Goal: Task Accomplishment & Management: Manage account settings

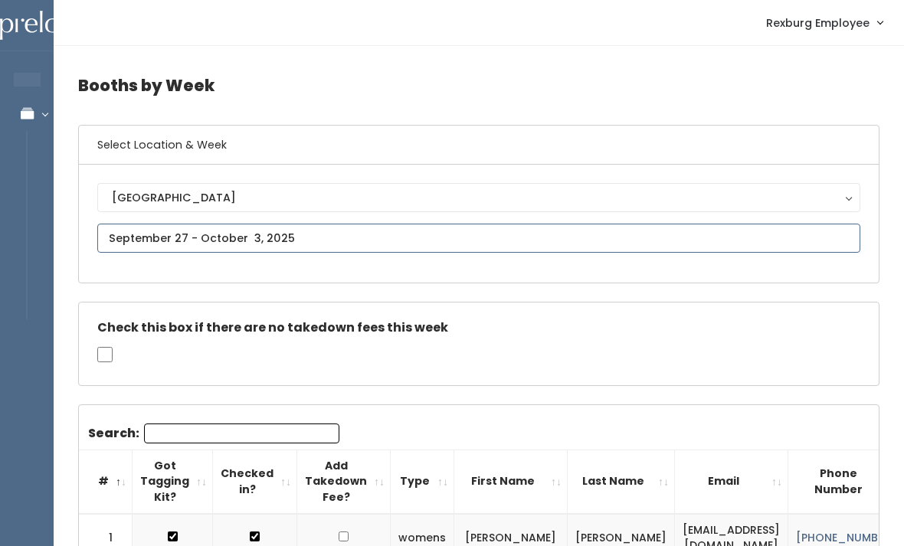
click at [406, 237] on input "text" at bounding box center [478, 238] width 763 height 29
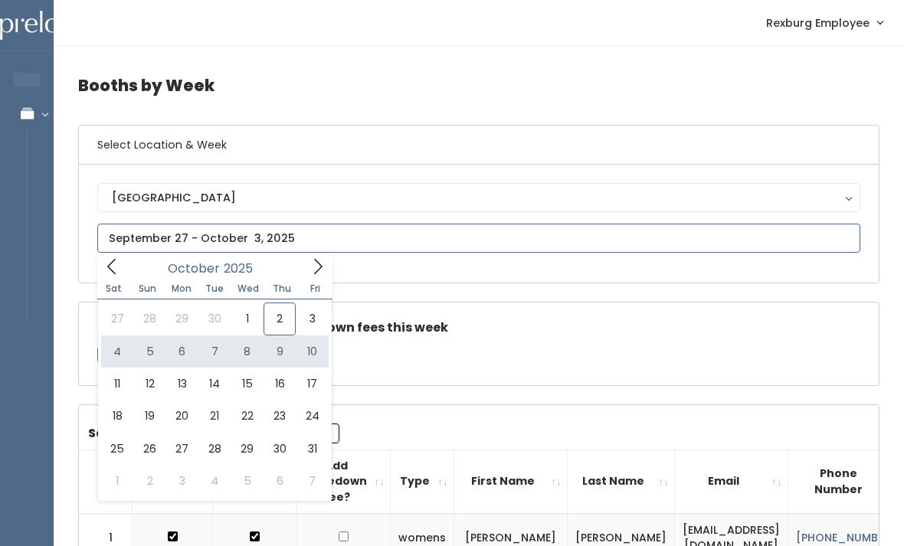
type input "October 4 to October 10"
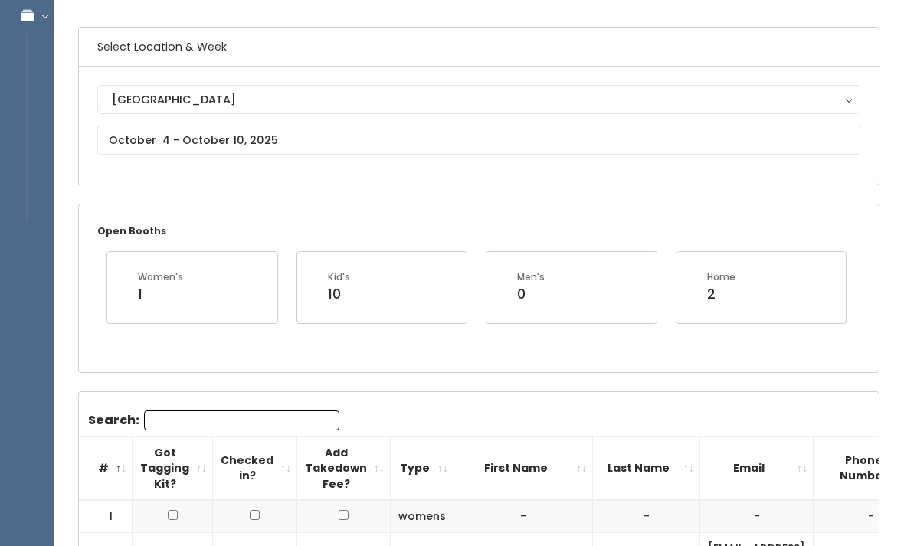
scroll to position [98, 0]
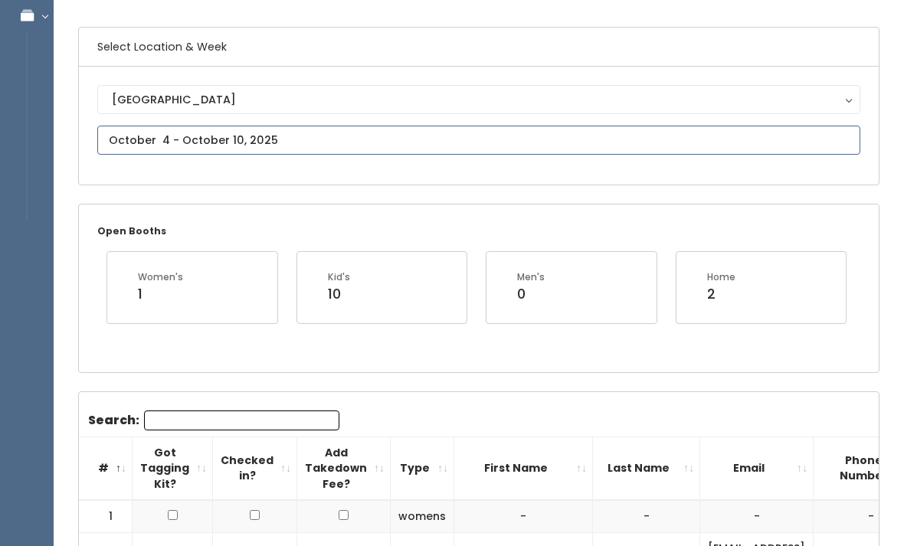
click at [344, 146] on input "text" at bounding box center [478, 140] width 763 height 29
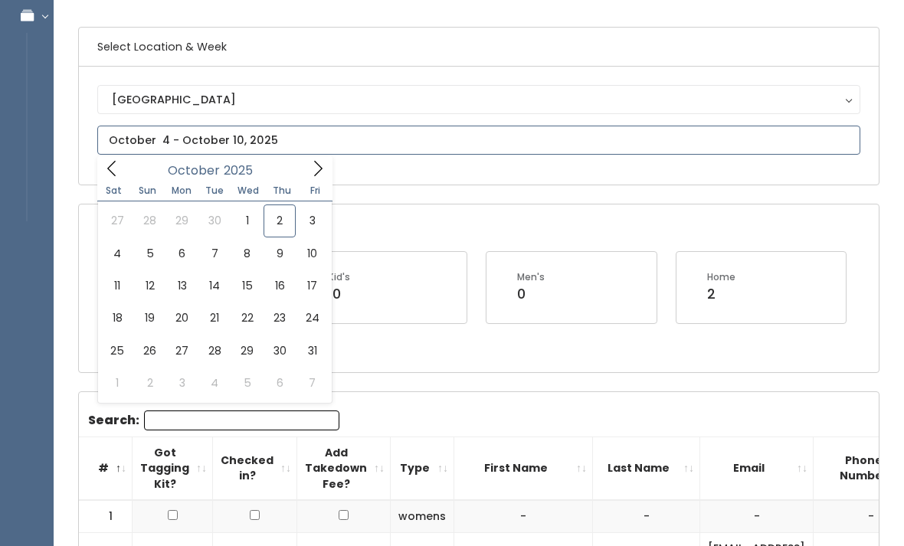
type input "October 11 to October 17"
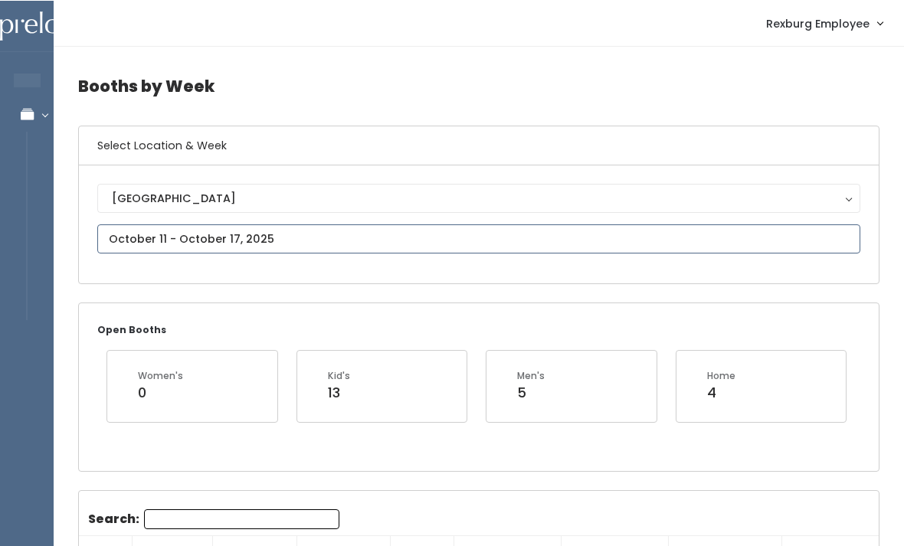
click at [403, 236] on input "text" at bounding box center [478, 238] width 763 height 29
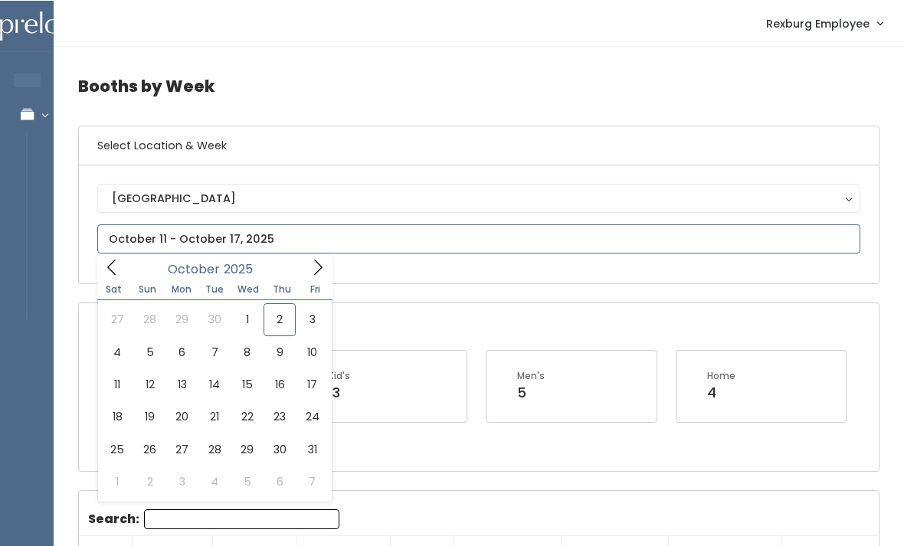
type input "[DATE] to [DATE]"
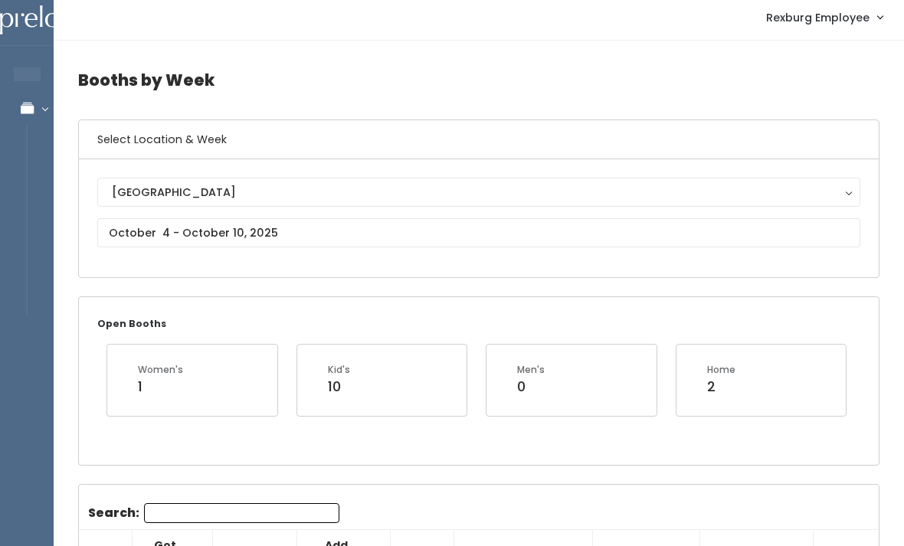
scroll to position [30, 0]
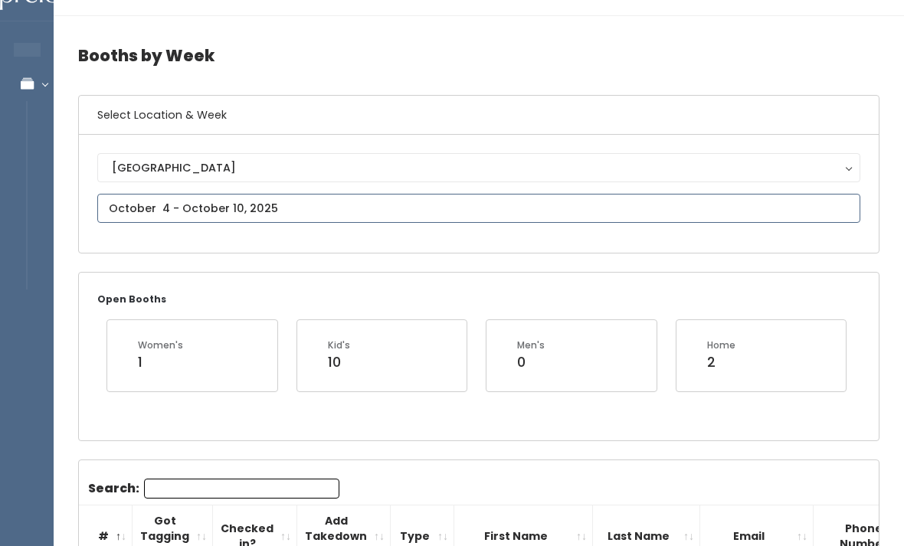
click at [292, 202] on input "text" at bounding box center [478, 208] width 763 height 29
type input "[DATE] to [DATE]"
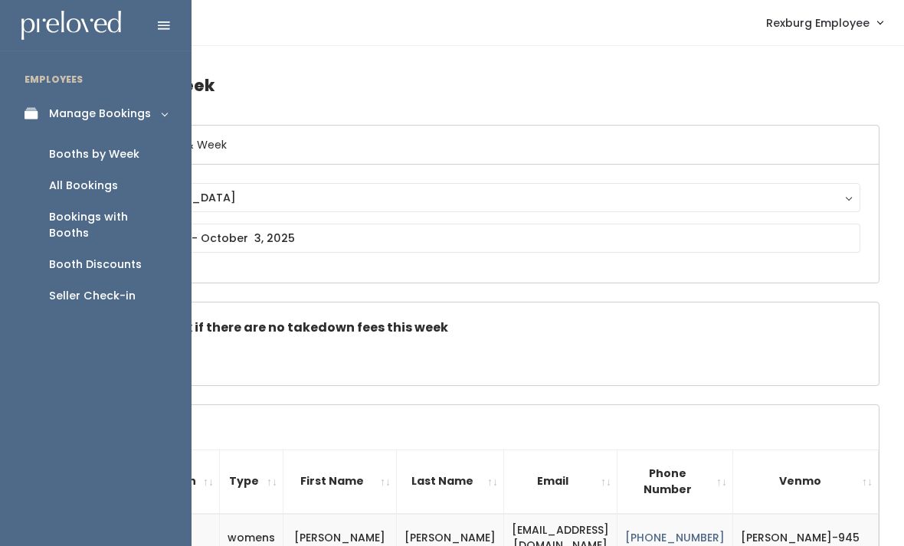
click at [46, 121] on link "Manage Bookings" at bounding box center [95, 113] width 191 height 34
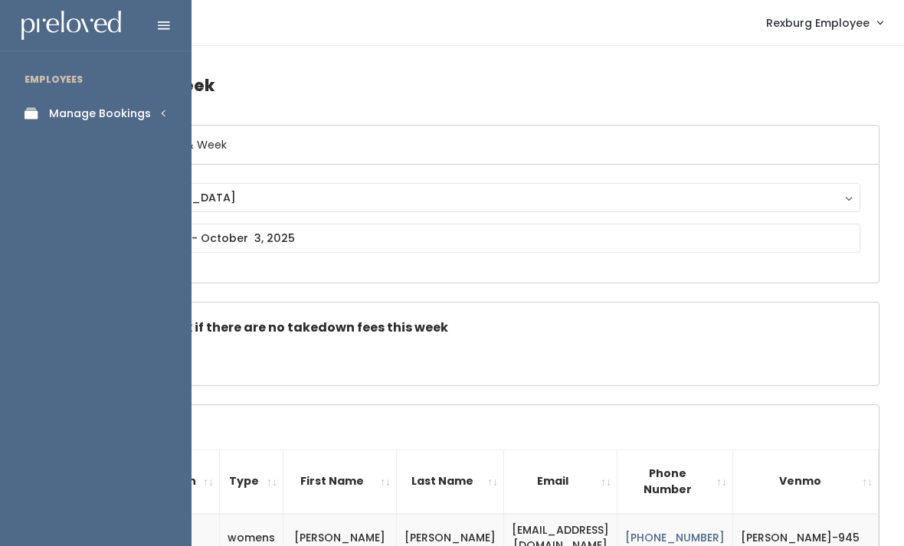
click at [159, 103] on link "Manage Bookings" at bounding box center [95, 113] width 191 height 34
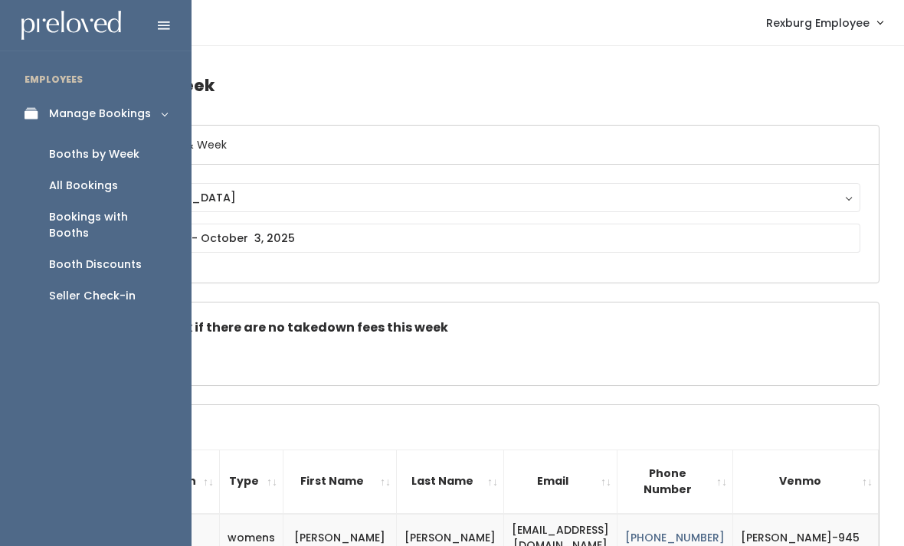
click at [109, 257] on div "Booth Discounts" at bounding box center [95, 265] width 93 height 16
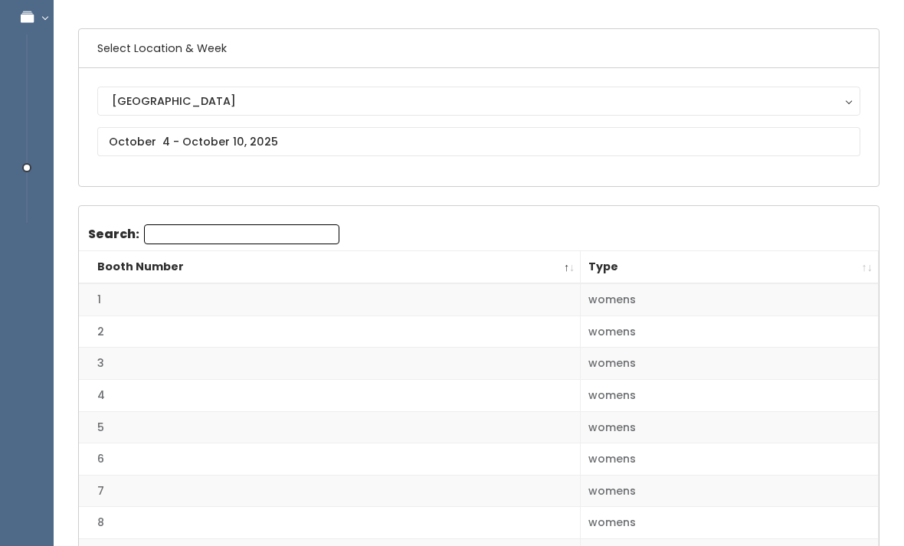
scroll to position [140, 0]
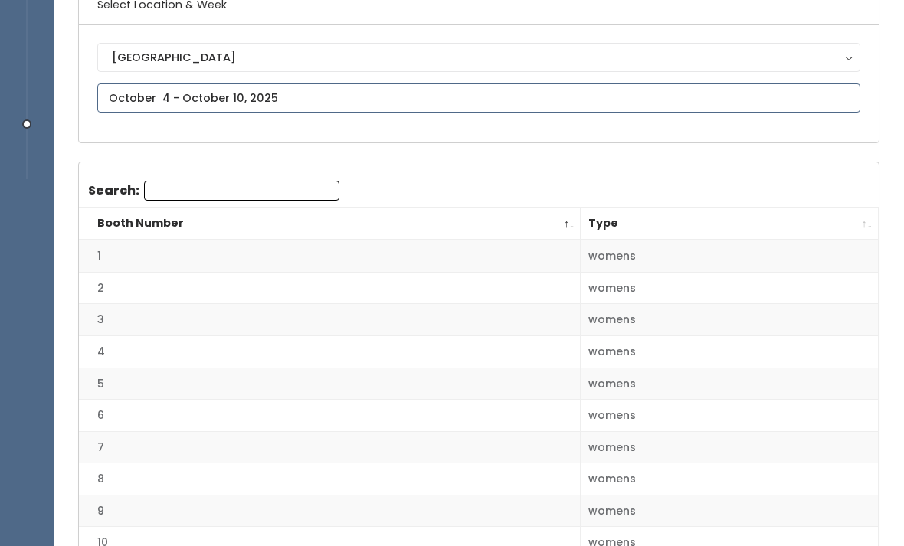
click at [374, 93] on input "text" at bounding box center [478, 97] width 763 height 29
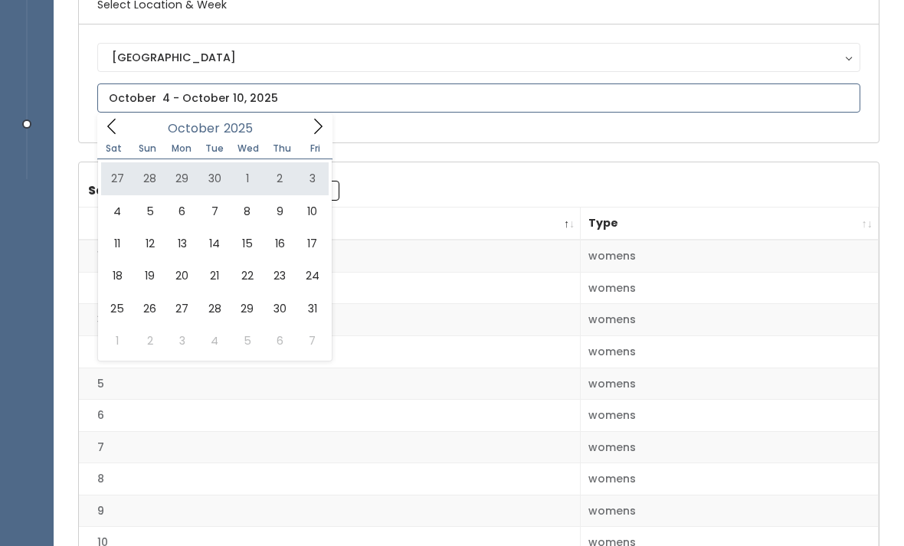
type input "September 27 to October 3"
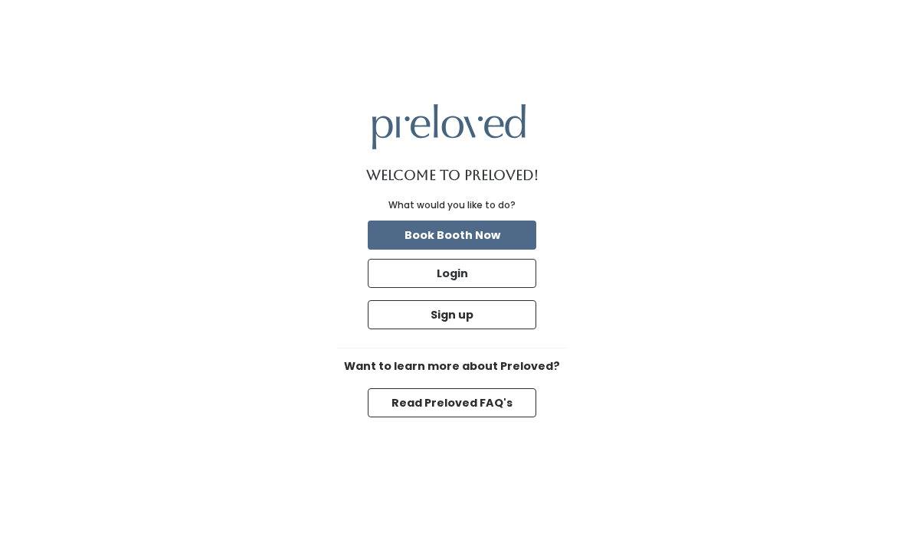
click at [510, 288] on button "Login" at bounding box center [452, 273] width 168 height 29
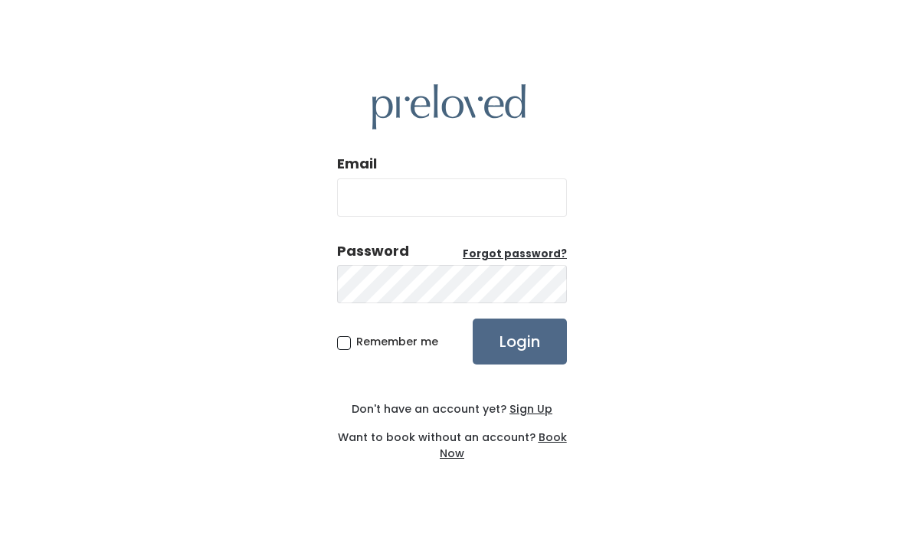
click at [485, 213] on input "Email" at bounding box center [452, 197] width 230 height 38
type input "rexburg.store@preloved.love"
click at [519, 364] on input "Login" at bounding box center [519, 342] width 94 height 46
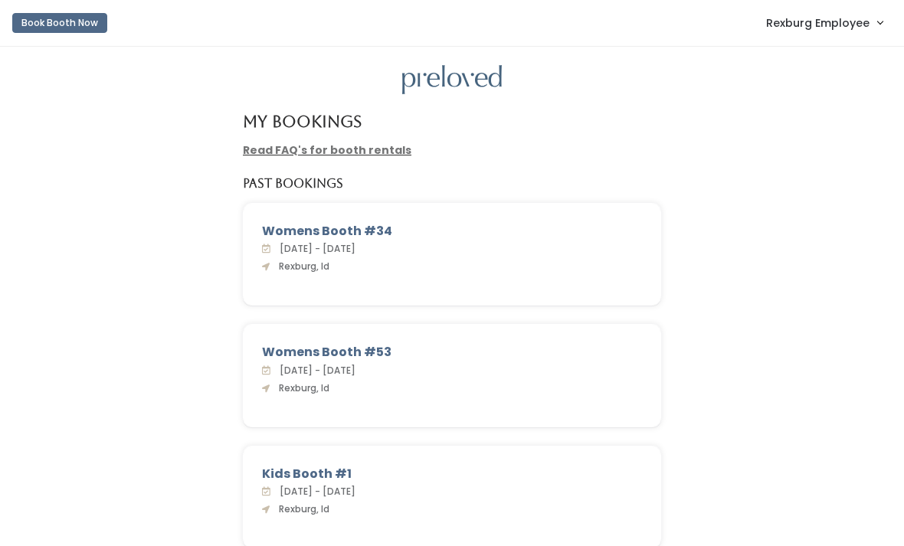
click at [848, 28] on span "Rexburg Employee" at bounding box center [817, 23] width 103 height 17
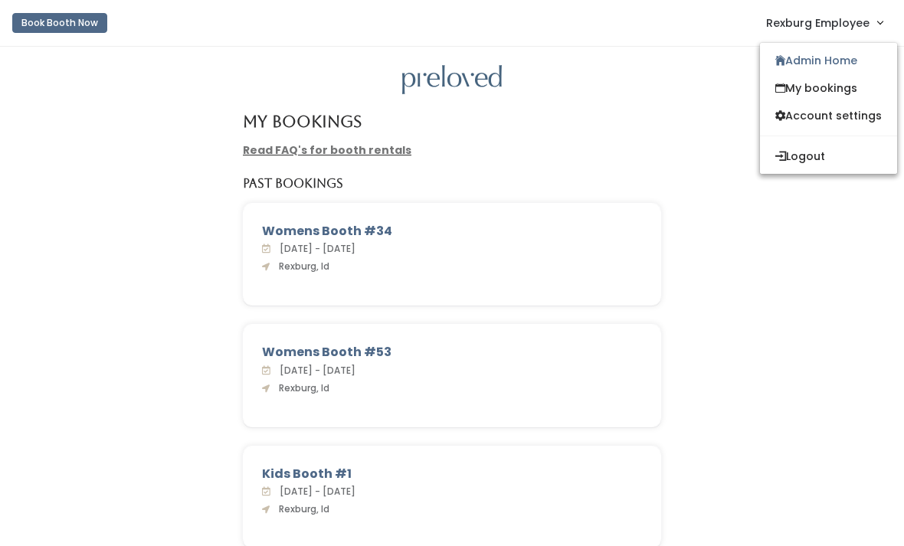
click at [848, 93] on link "My bookings" at bounding box center [828, 88] width 137 height 28
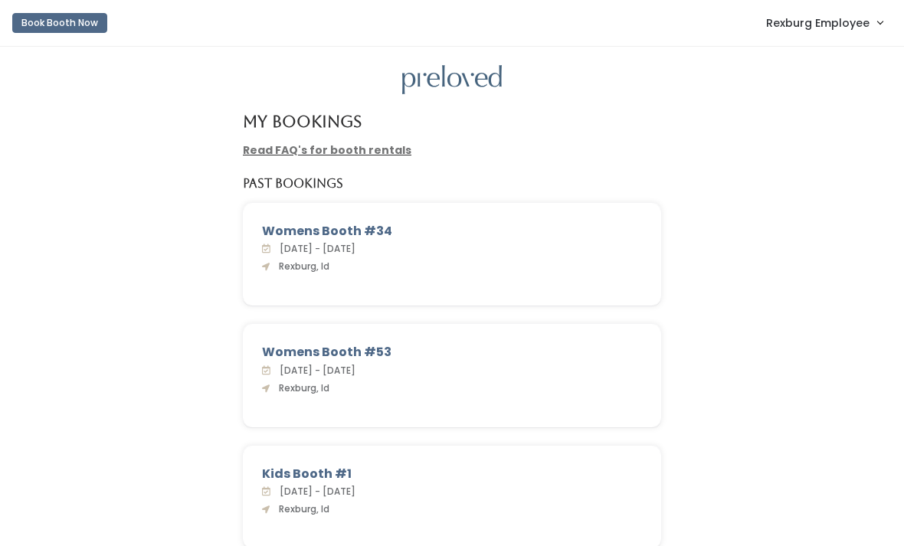
click at [866, 24] on span "Rexburg Employee" at bounding box center [817, 23] width 103 height 17
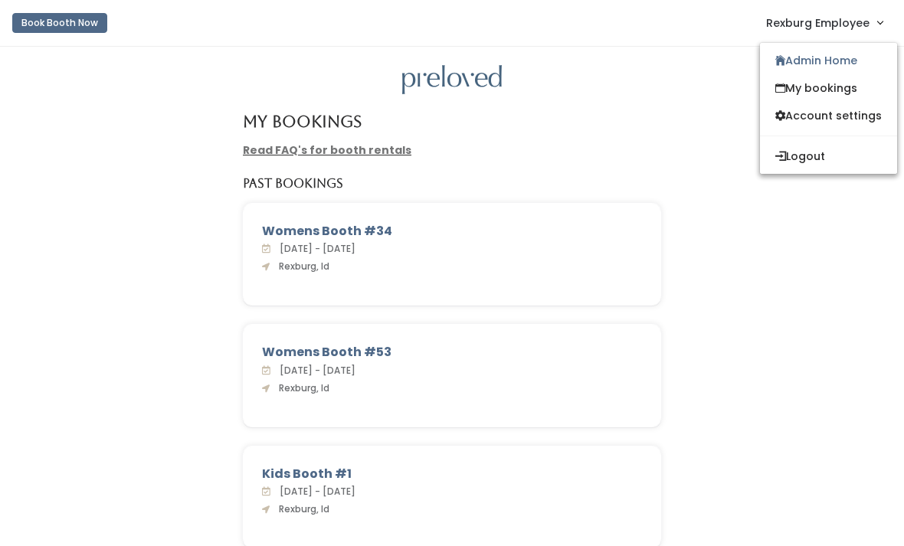
click at [847, 67] on link "Admin Home" at bounding box center [828, 61] width 137 height 28
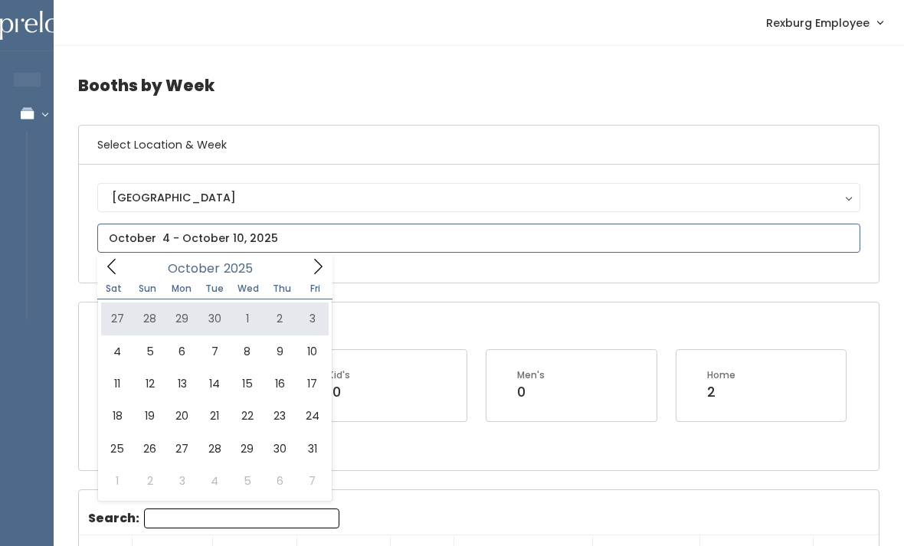
type input "September 27 to October 3"
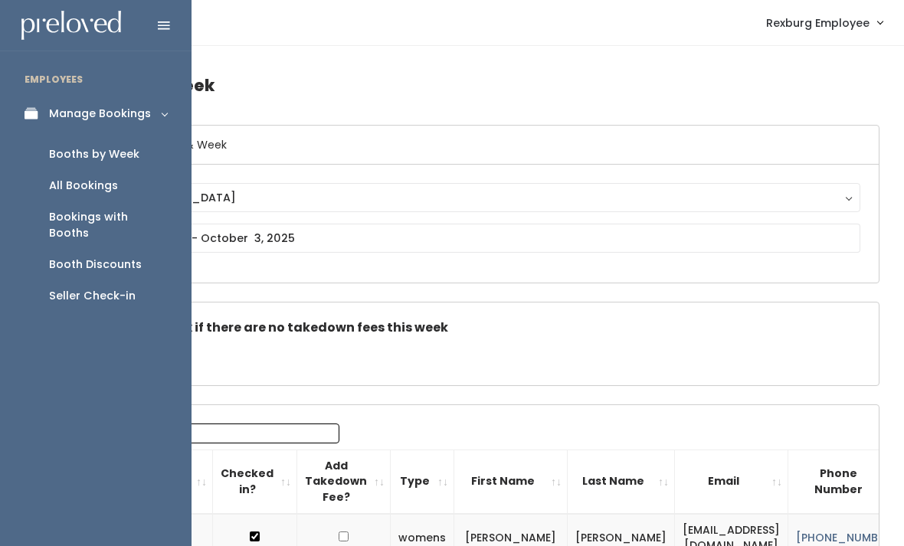
click at [134, 257] on div "Booth Discounts" at bounding box center [95, 265] width 93 height 16
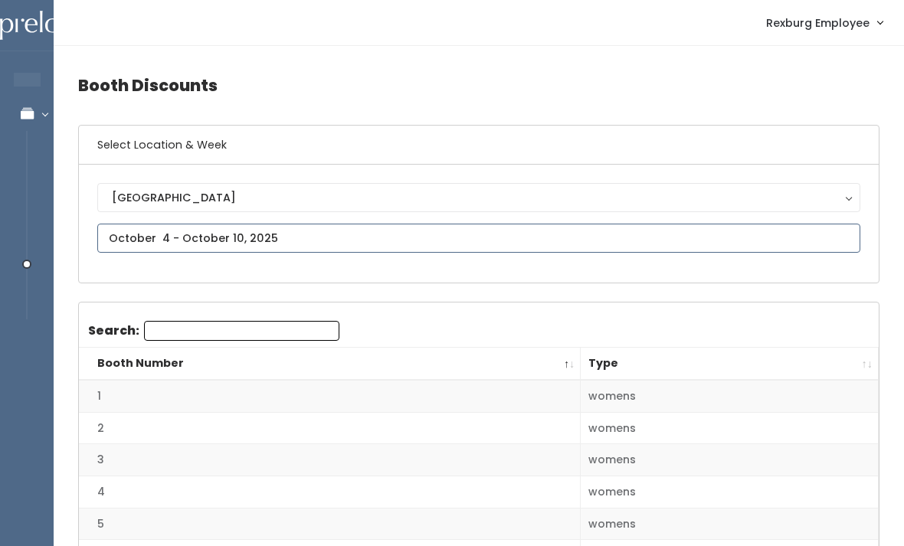
click at [430, 239] on input "text" at bounding box center [478, 238] width 763 height 29
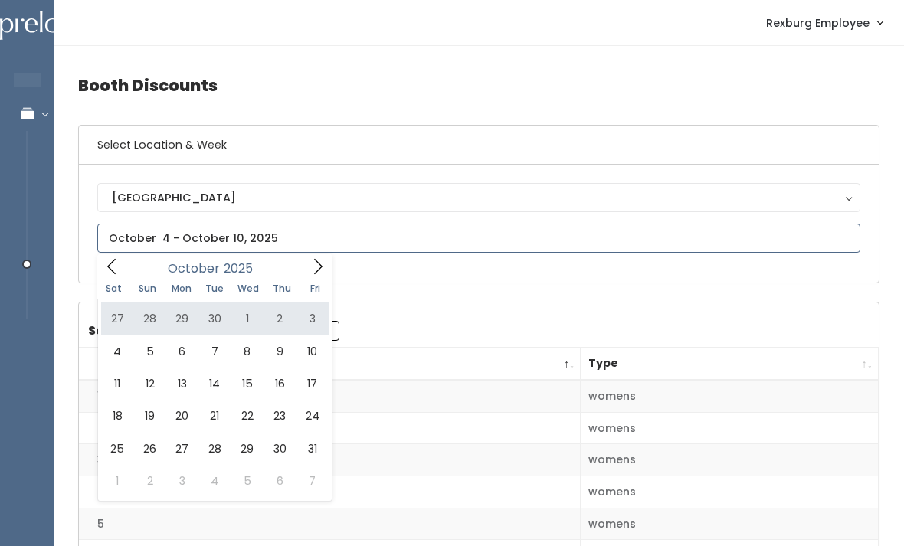
type input "September 27 to October 3"
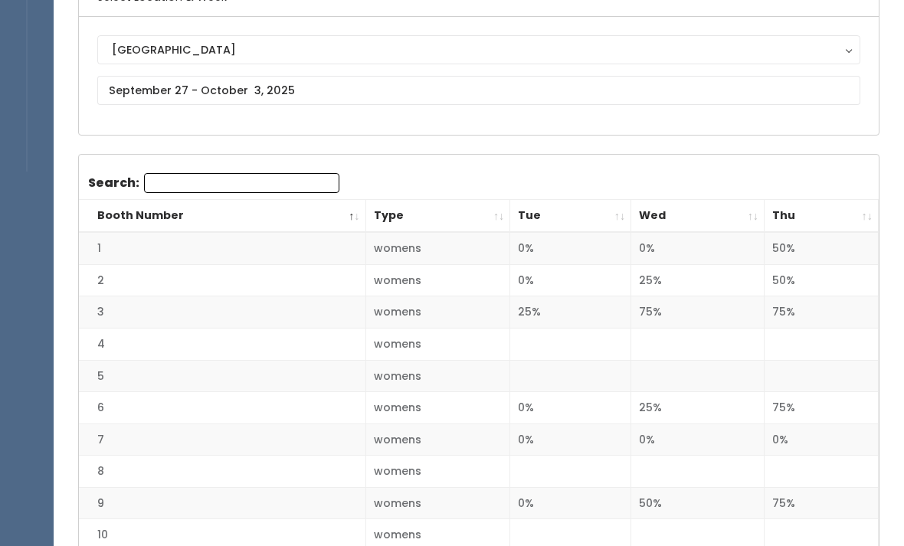
scroll to position [170, 0]
